Goal: Task Accomplishment & Management: Use online tool/utility

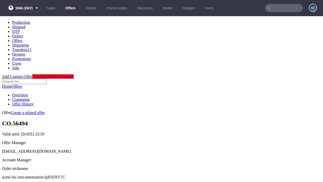
scroll to position [50, 0]
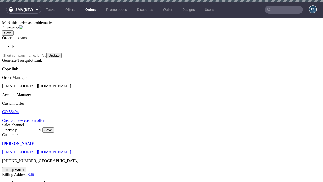
scroll to position [2, 0]
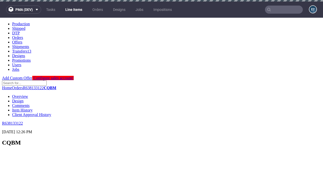
scroll to position [682, 0]
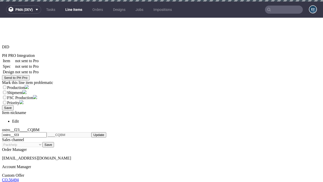
select select "accepted"
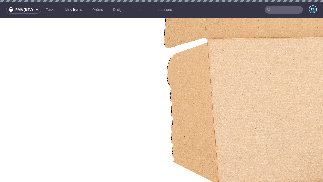
select select "received"
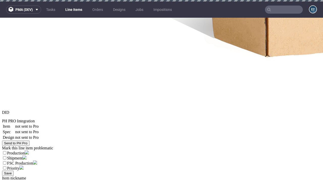
select select "accepted_dtp_issue_reprint"
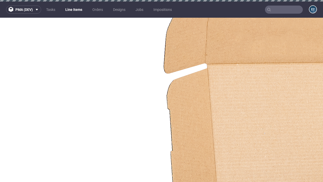
scroll to position [712, 0]
